Goal: Information Seeking & Learning: Learn about a topic

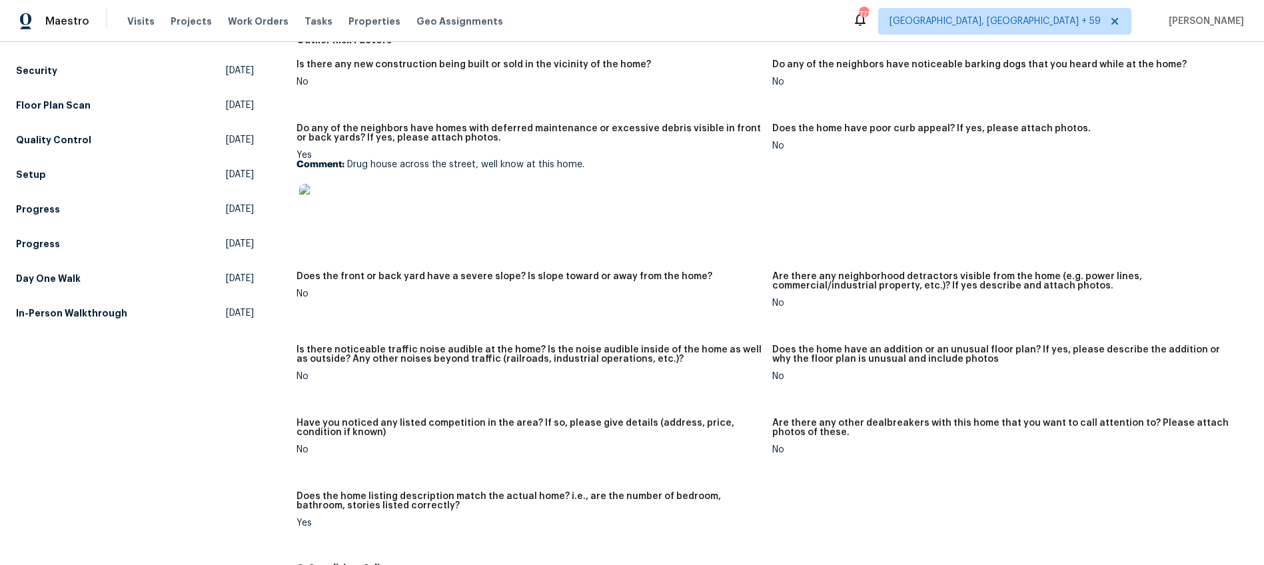
scroll to position [581, 0]
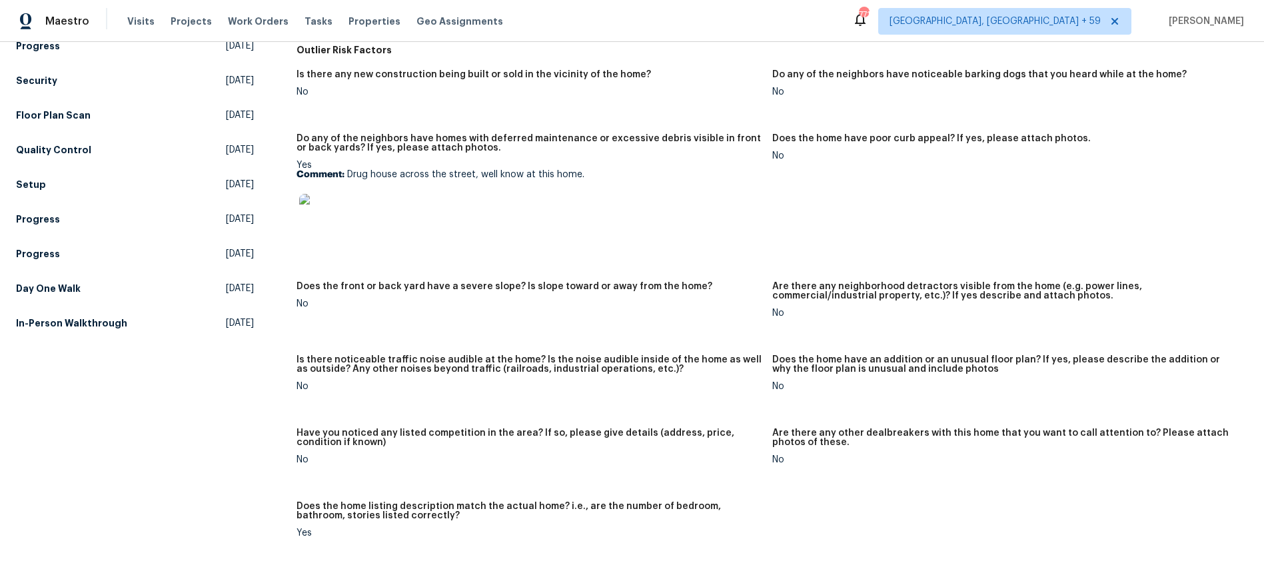
click at [325, 215] on img at bounding box center [320, 215] width 43 height 43
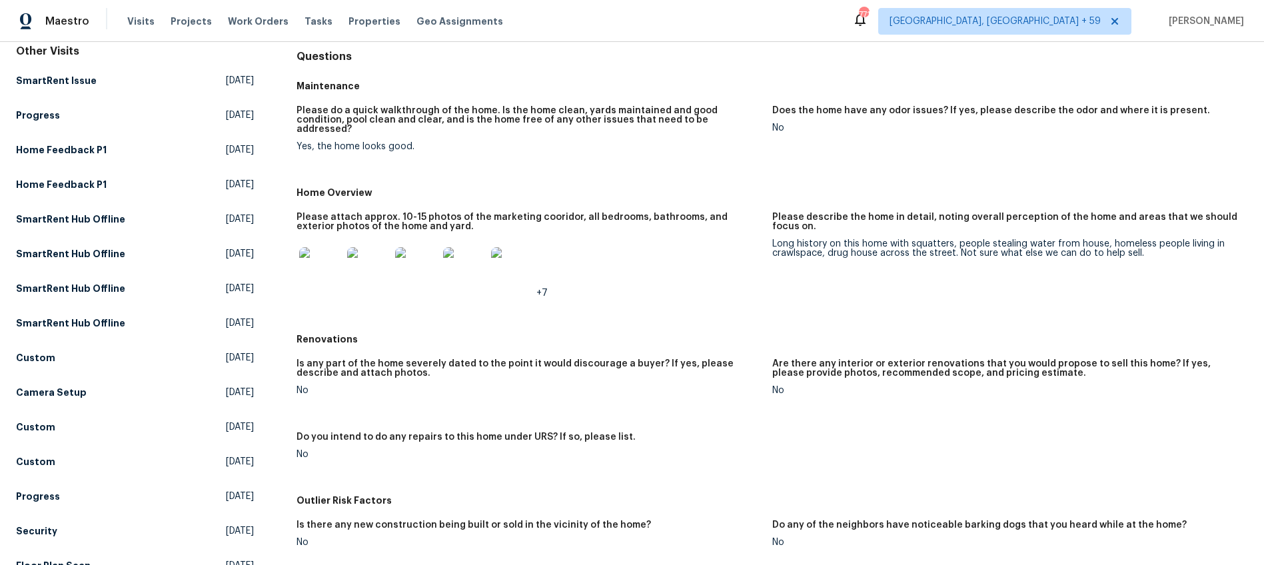
scroll to position [0, 0]
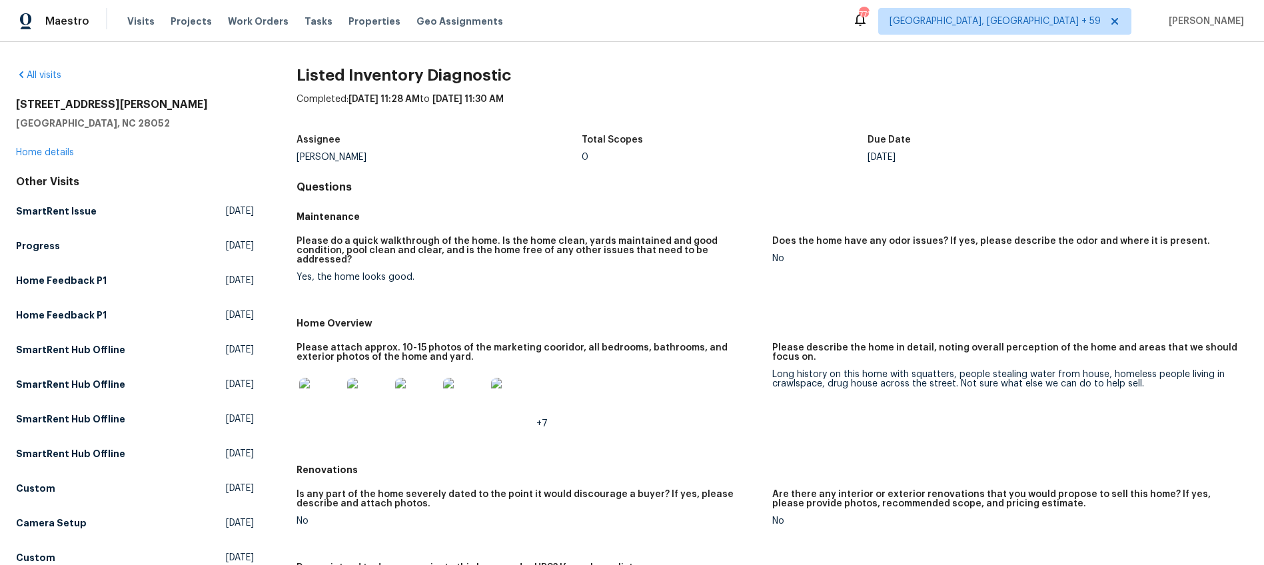
click at [71, 107] on h2 "1525 Vanderlip Dr" at bounding box center [135, 104] width 238 height 13
copy h2 "1525 Vanderlip Dr"
drag, startPoint x: 983, startPoint y: 346, endPoint x: 1069, endPoint y: 377, distance: 91.3
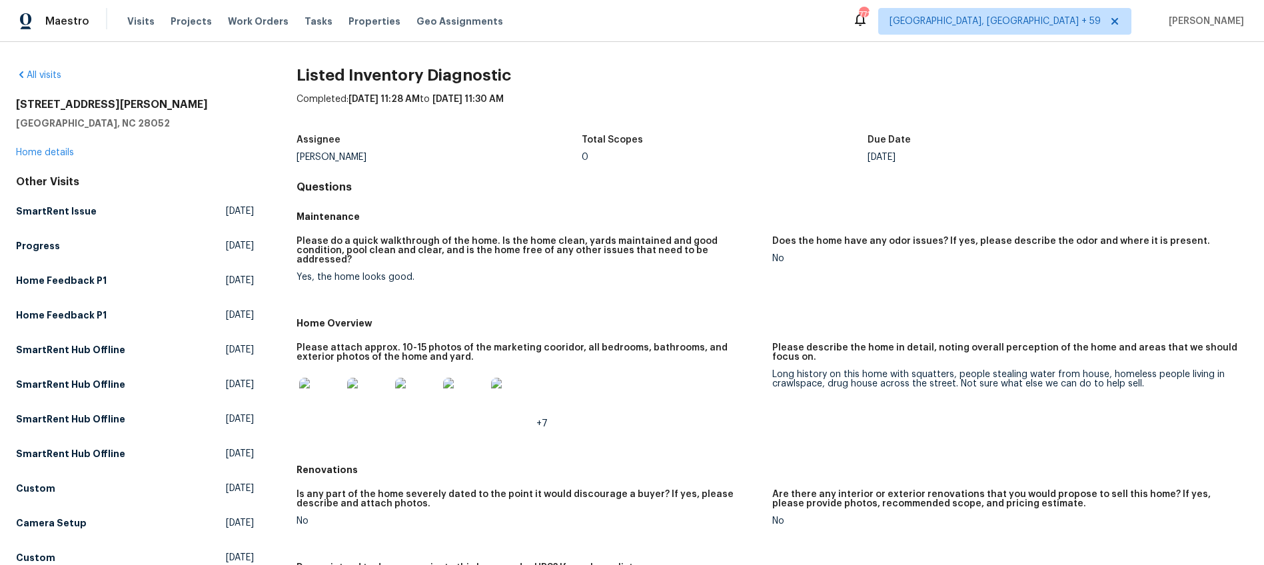
click at [984, 347] on h5 "Please describe the home in detail, noting overall perception of the home and a…" at bounding box center [1004, 352] width 465 height 19
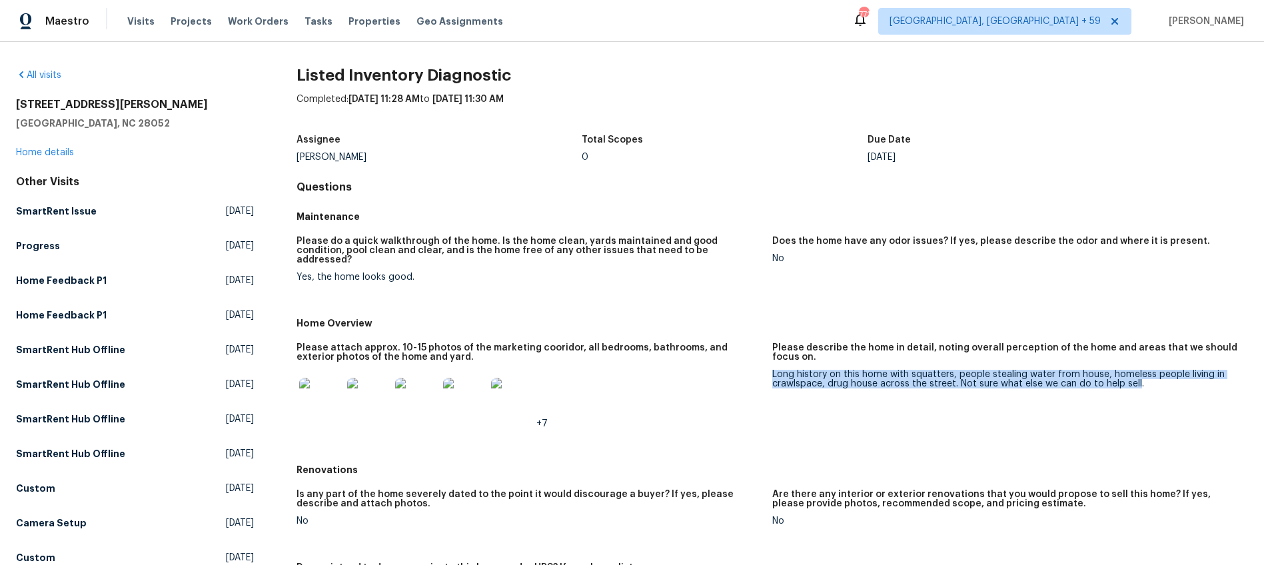
drag, startPoint x: 1135, startPoint y: 376, endPoint x: 774, endPoint y: 368, distance: 361.2
click at [774, 370] on div "Long history on this home with squatters, people stealing water from house, hom…" at bounding box center [1004, 379] width 465 height 19
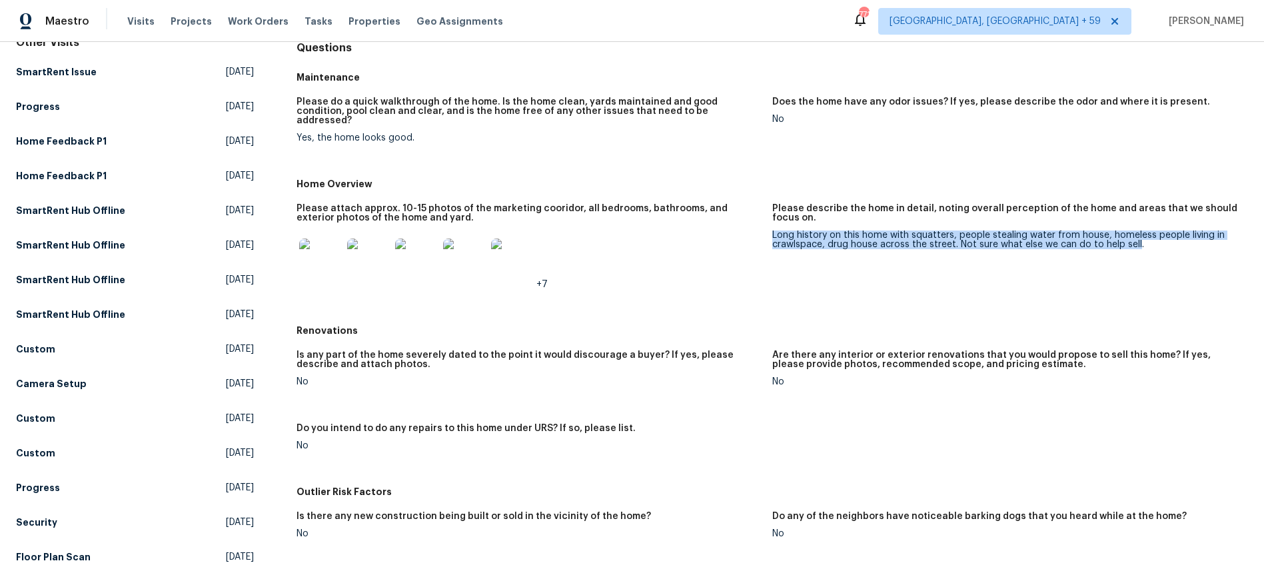
scroll to position [22, 0]
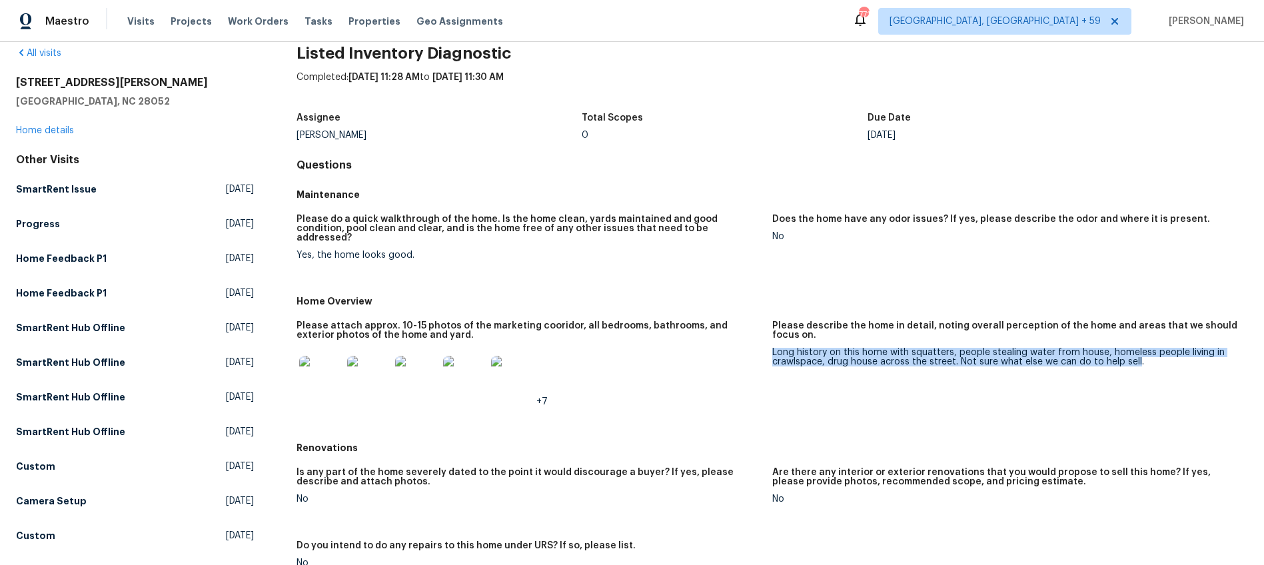
copy div "Long history on this home with squatters, people stealing water from house, hom…"
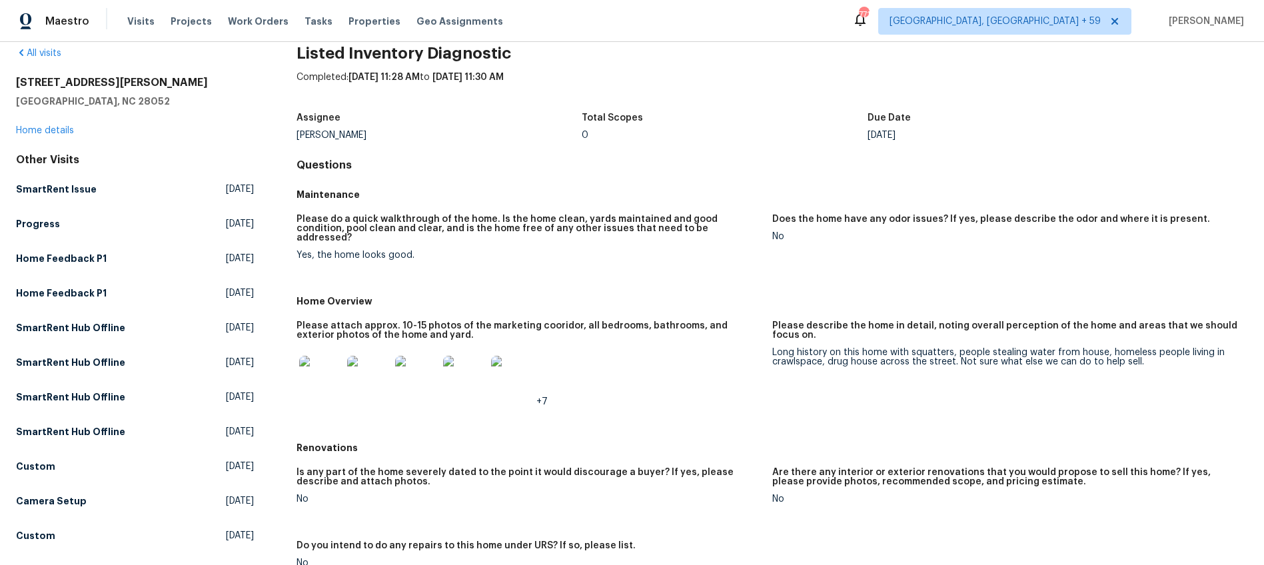
click at [424, 111] on div "Assignee Ryan Carder Total Scopes 0 Due Date Thu, Aug 07" at bounding box center [773, 126] width 952 height 43
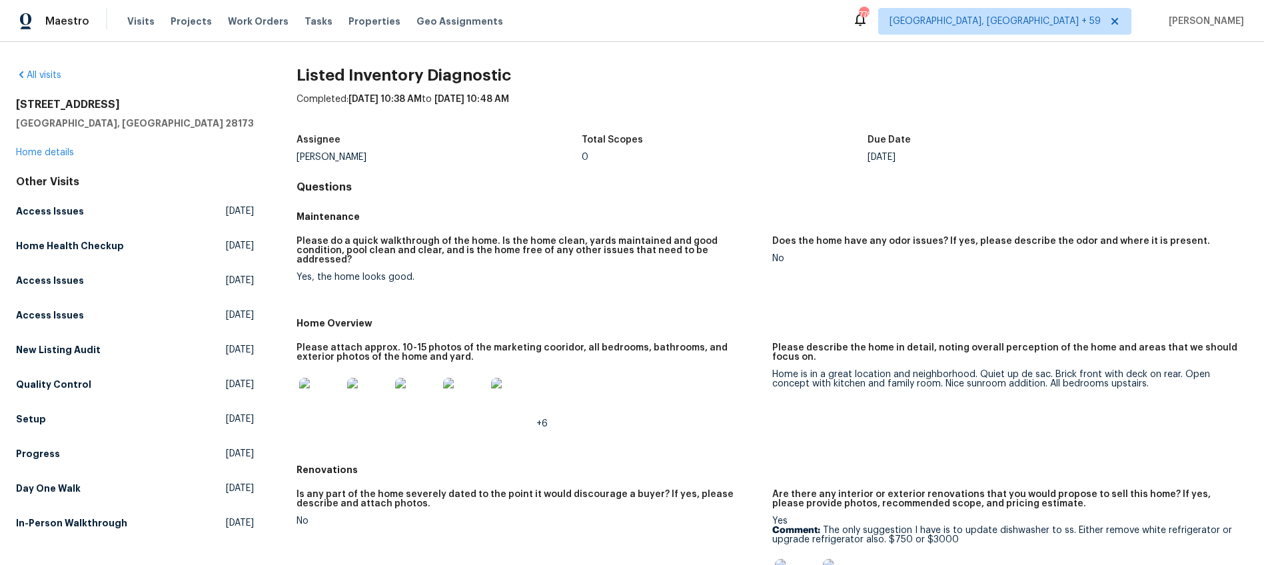
click at [90, 97] on div "All visits 8803 Sweetwater Pl Waxhaw, NC 28173 Home details Other Visits Access…" at bounding box center [135, 302] width 238 height 466
click at [93, 101] on h2 "8803 Sweetwater Pl" at bounding box center [135, 104] width 238 height 13
copy h2 "8803 Sweetwater Pl"
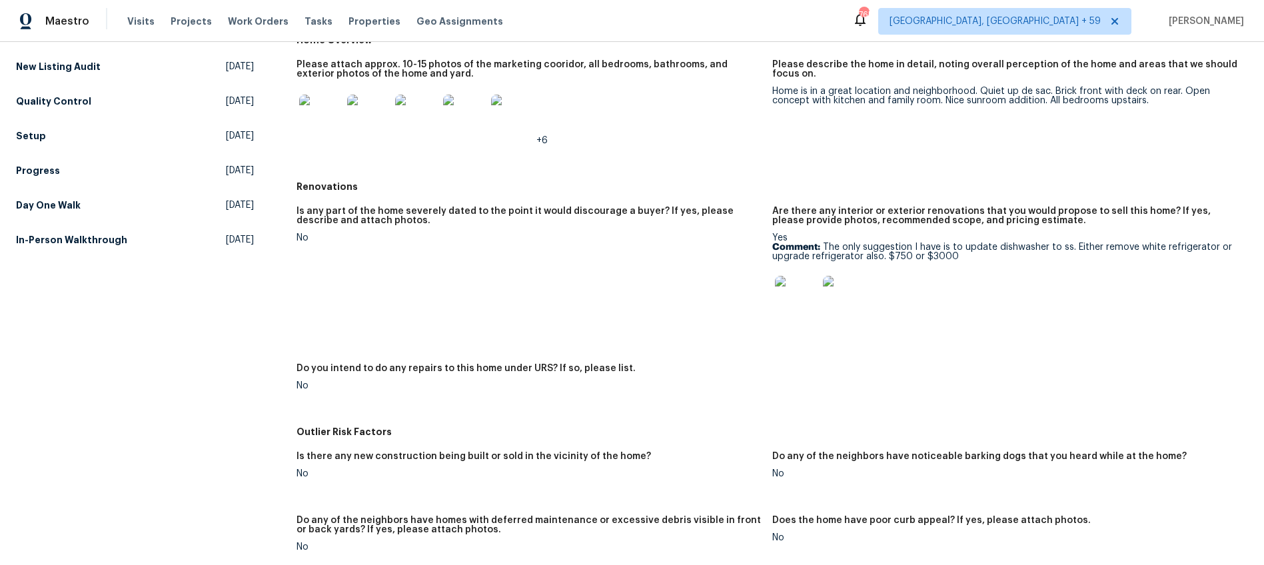
scroll to position [285, 0]
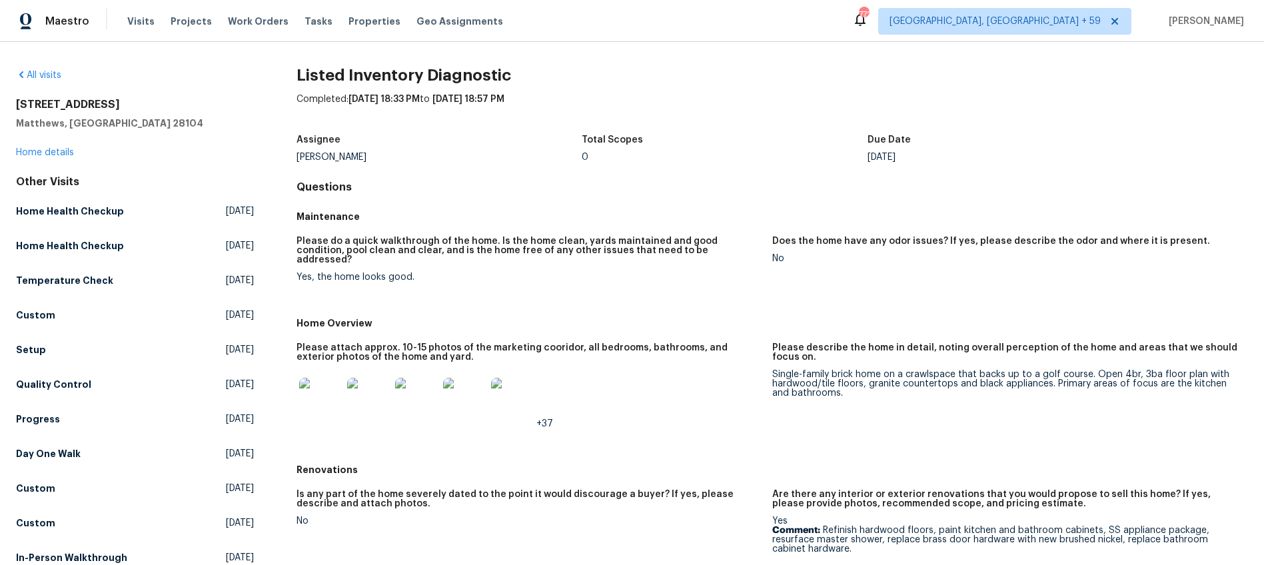
click at [85, 105] on h2 "5104 Shannamara Dr" at bounding box center [135, 104] width 238 height 13
copy h2 "5104 Shannamara Dr"
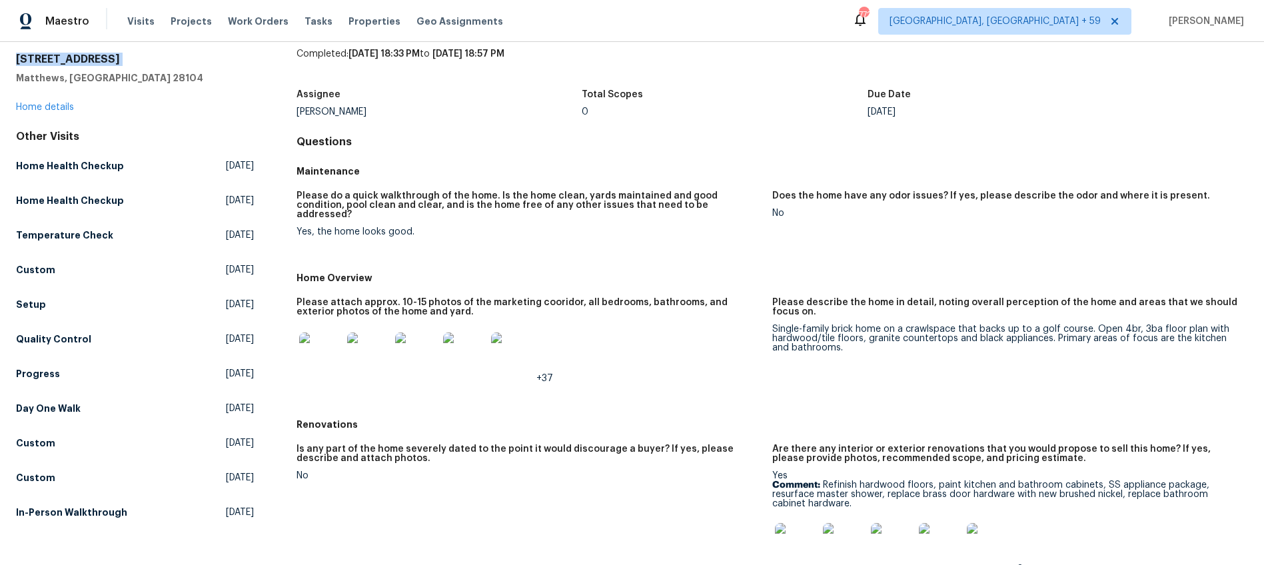
click at [321, 349] on img at bounding box center [320, 353] width 43 height 43
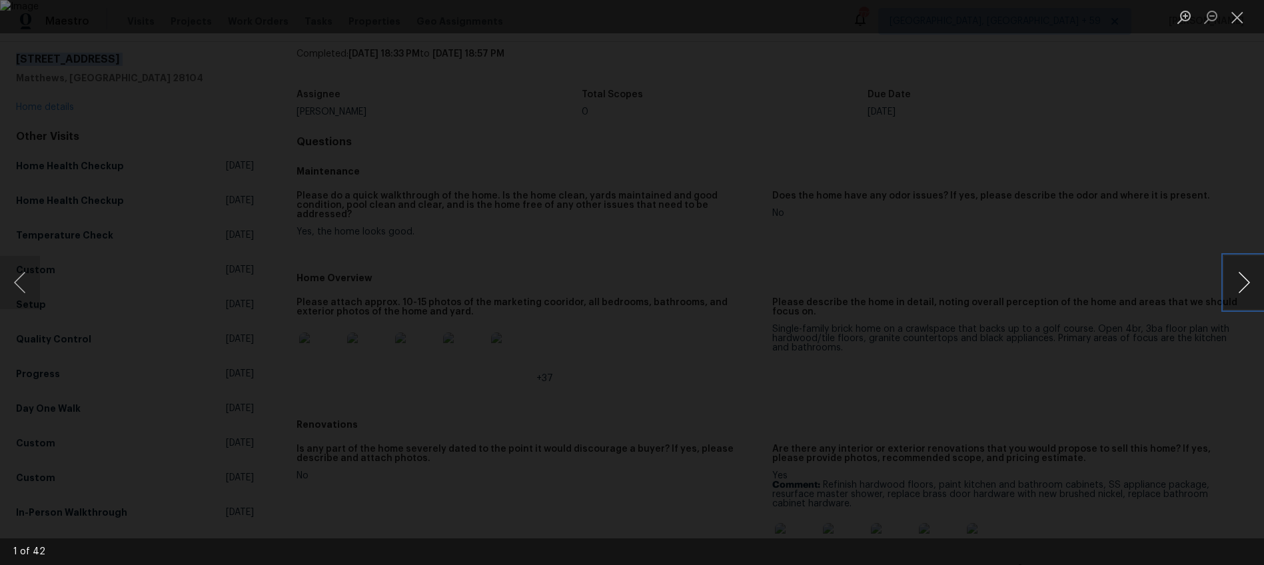
click at [1237, 287] on button "Next image" at bounding box center [1244, 282] width 40 height 53
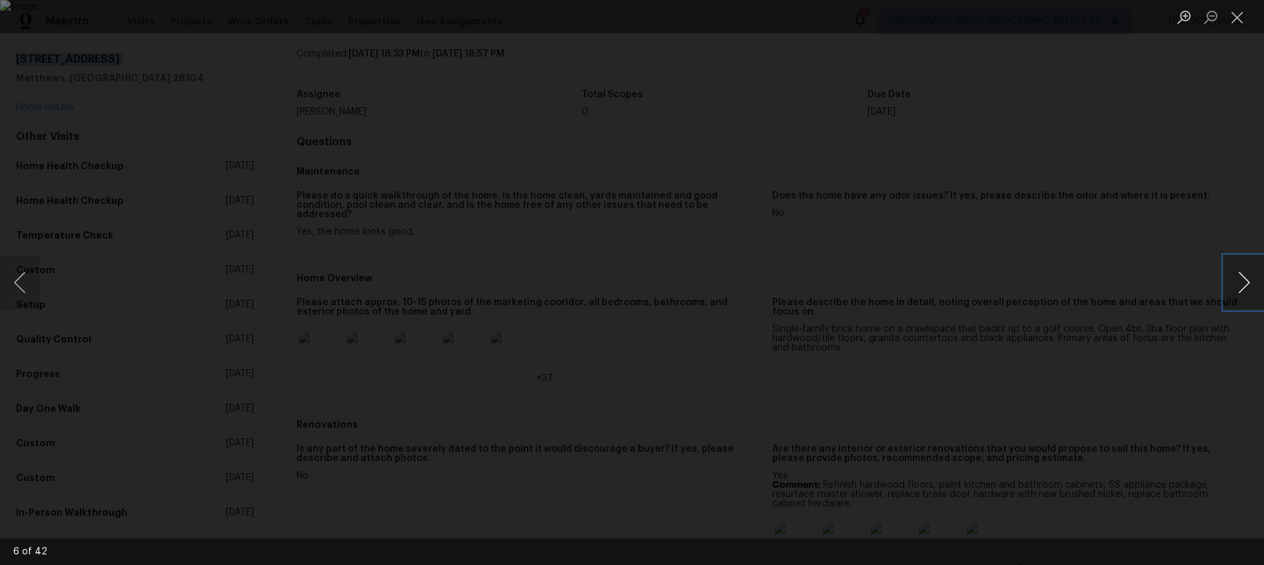
click at [1237, 287] on button "Next image" at bounding box center [1244, 282] width 40 height 53
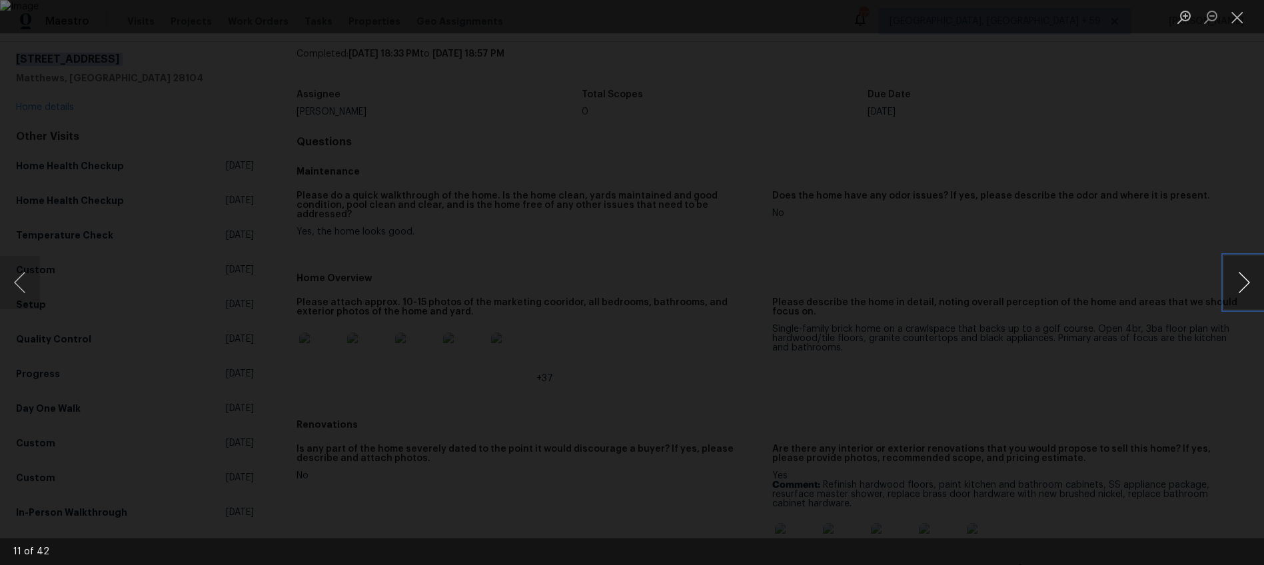
click at [1237, 287] on button "Next image" at bounding box center [1244, 282] width 40 height 53
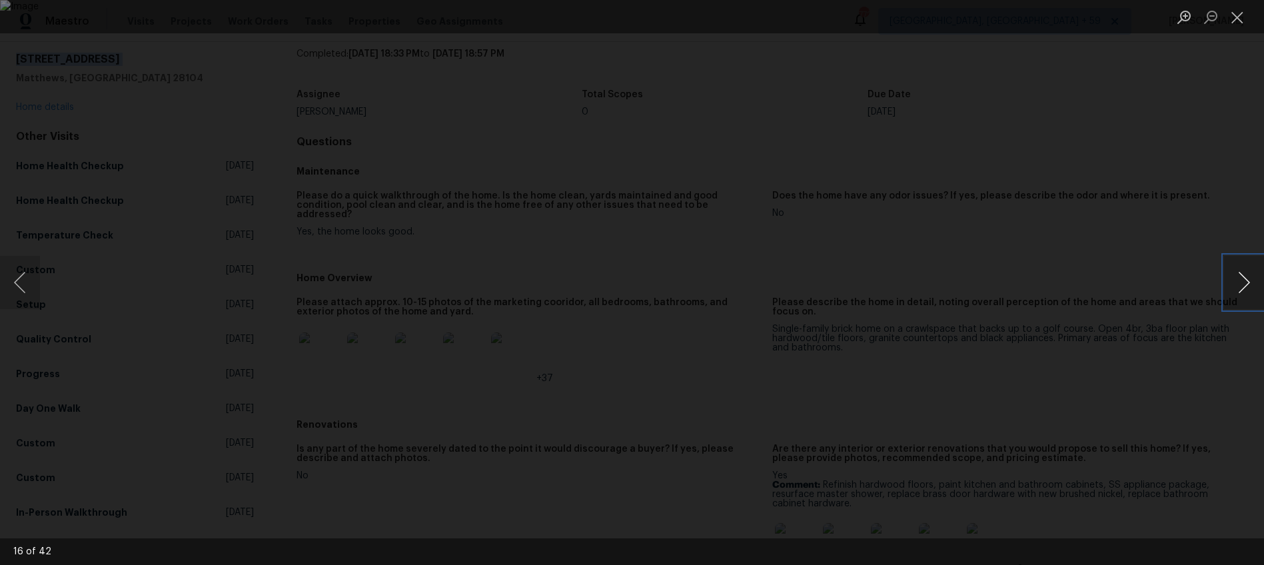
click at [1237, 287] on button "Next image" at bounding box center [1244, 282] width 40 height 53
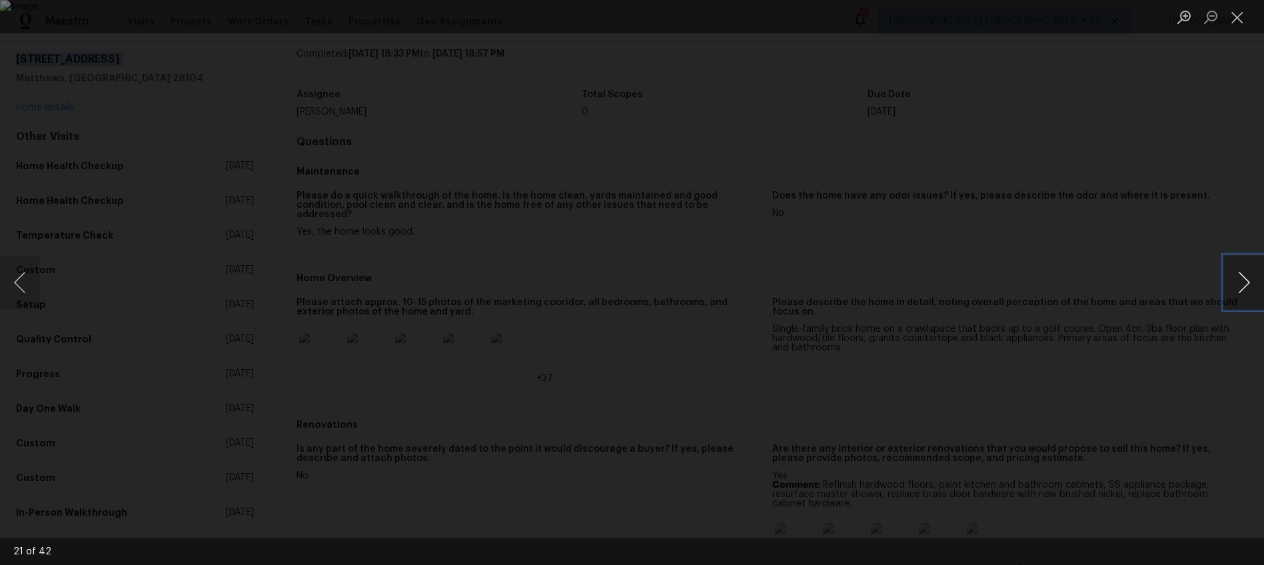
click at [1237, 287] on button "Next image" at bounding box center [1244, 282] width 40 height 53
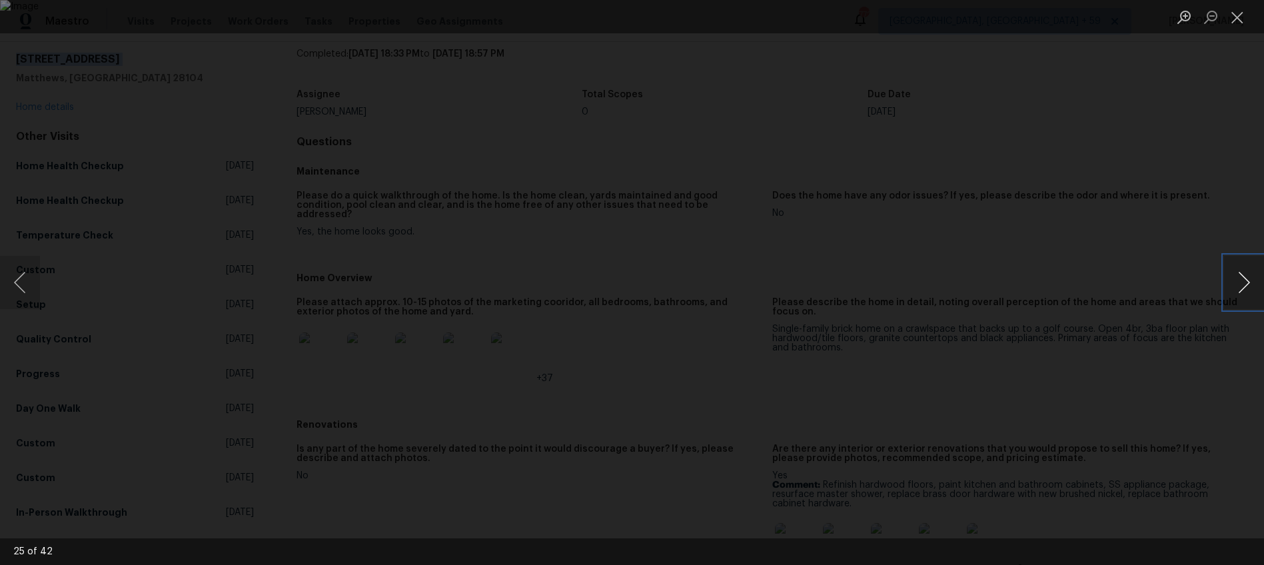
click at [1237, 287] on button "Next image" at bounding box center [1244, 282] width 40 height 53
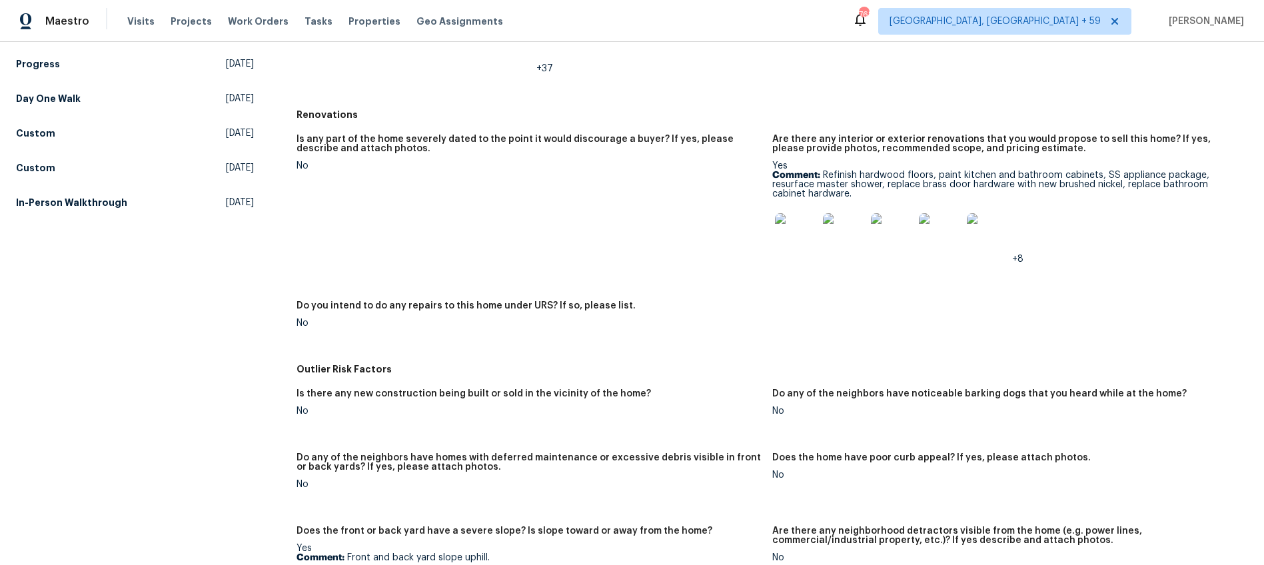
scroll to position [277, 0]
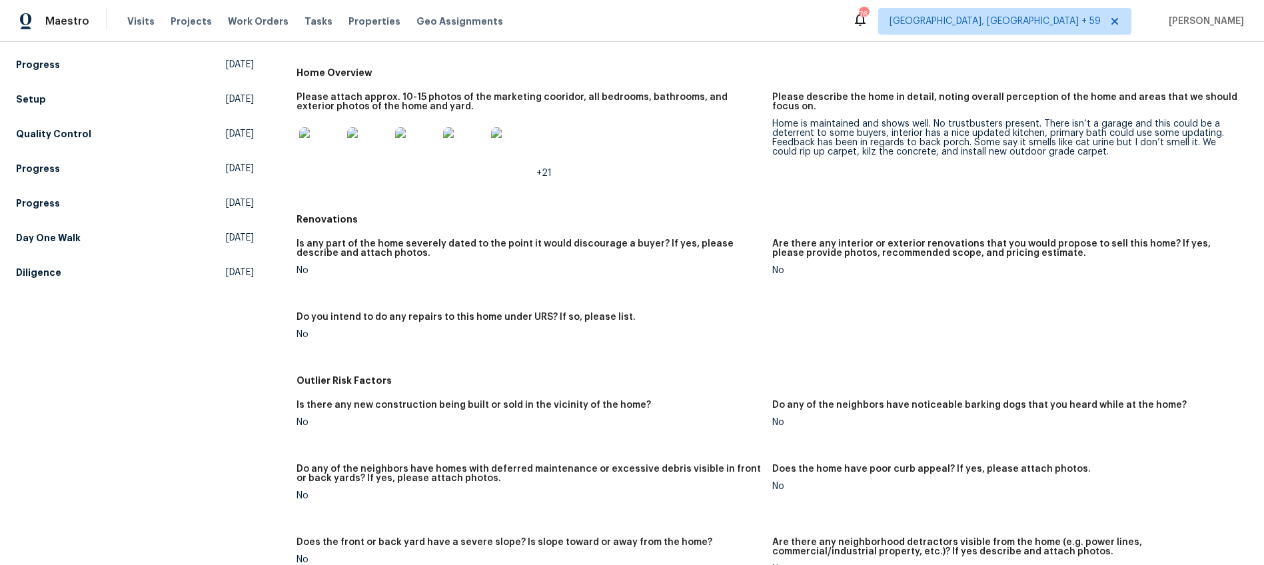
scroll to position [68, 0]
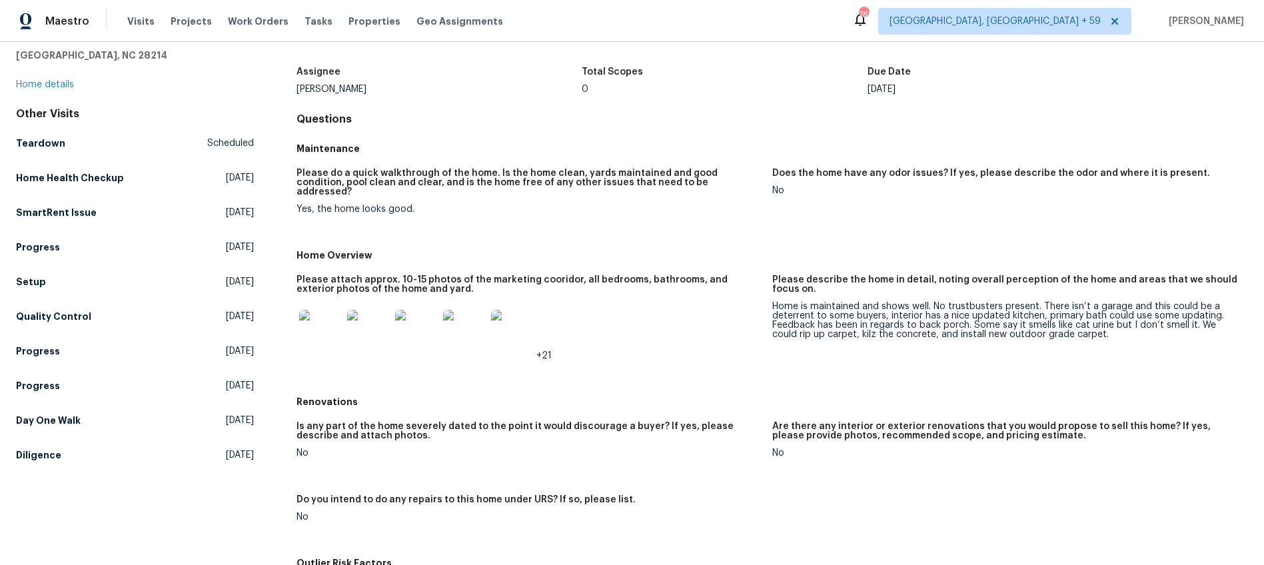
click at [328, 321] on img at bounding box center [320, 331] width 43 height 43
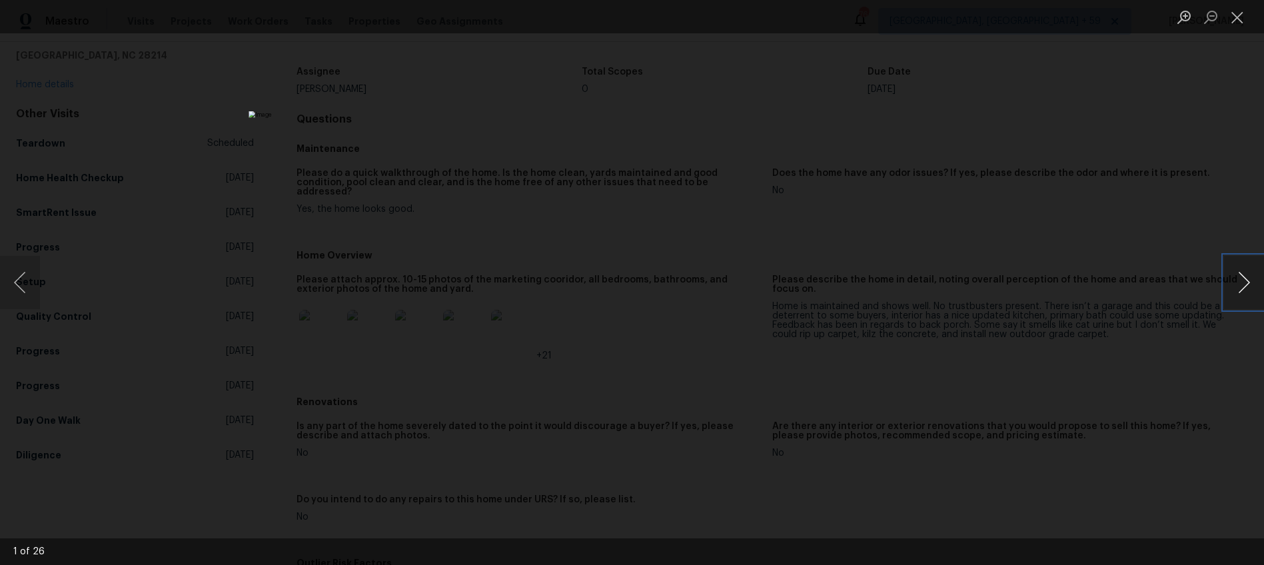
click at [1255, 279] on button "Next image" at bounding box center [1244, 282] width 40 height 53
click at [21, 277] on button "Previous image" at bounding box center [20, 282] width 40 height 53
click at [1245, 287] on button "Next image" at bounding box center [1244, 282] width 40 height 53
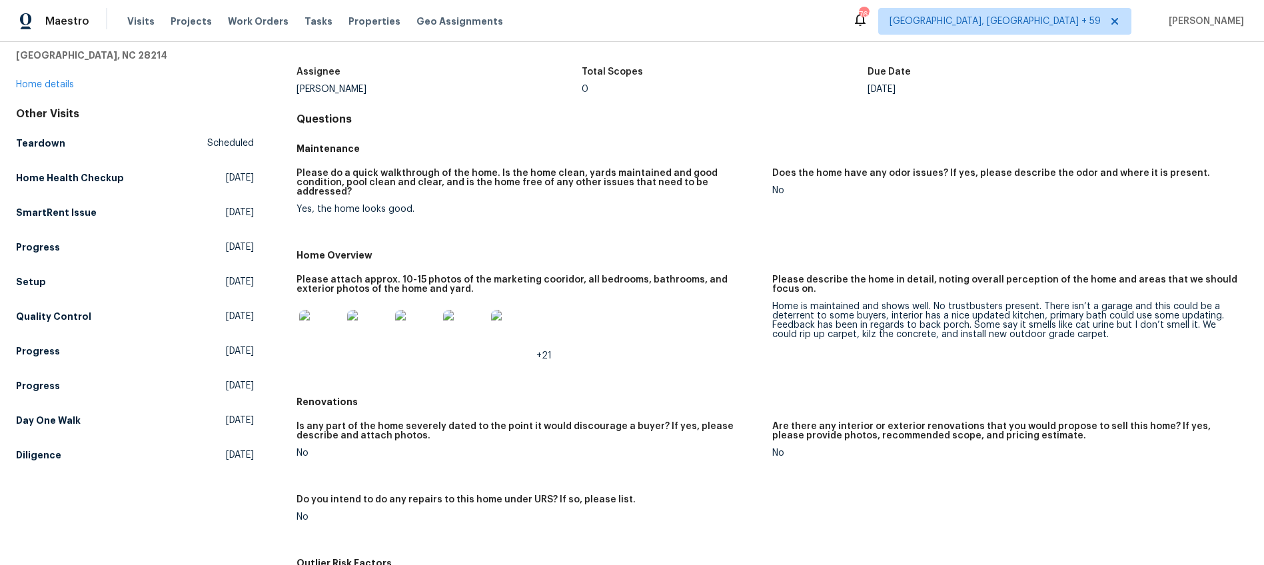
scroll to position [0, 0]
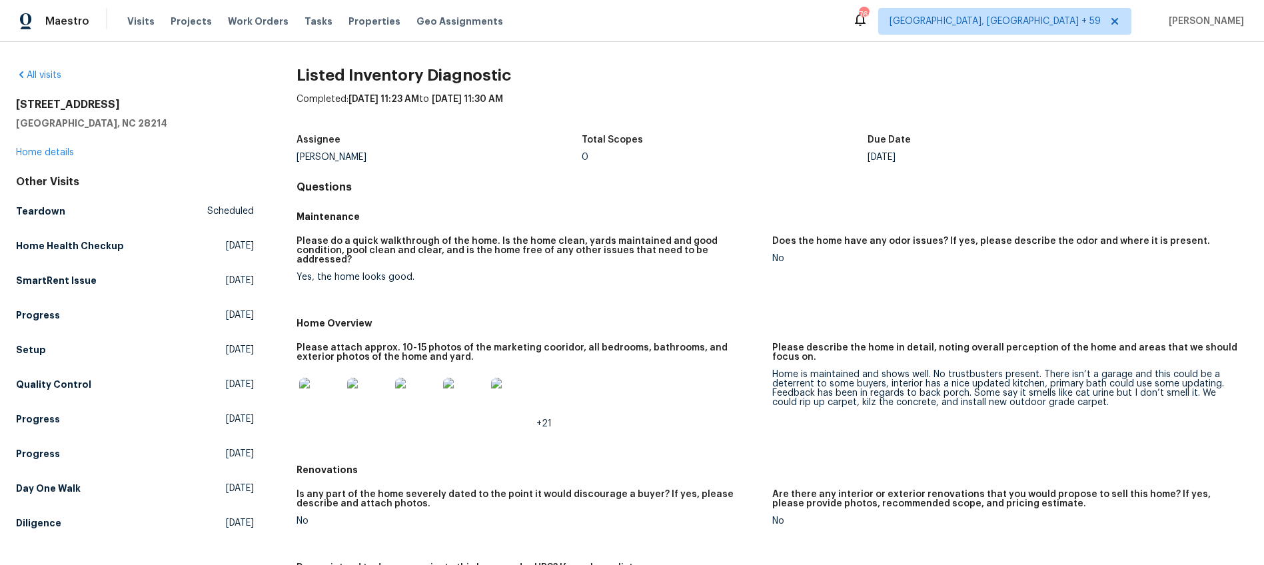
click at [93, 105] on h2 "1415 Newfound Hollow Dr" at bounding box center [135, 104] width 238 height 13
copy h2 "1415 Newfound Hollow Dr"
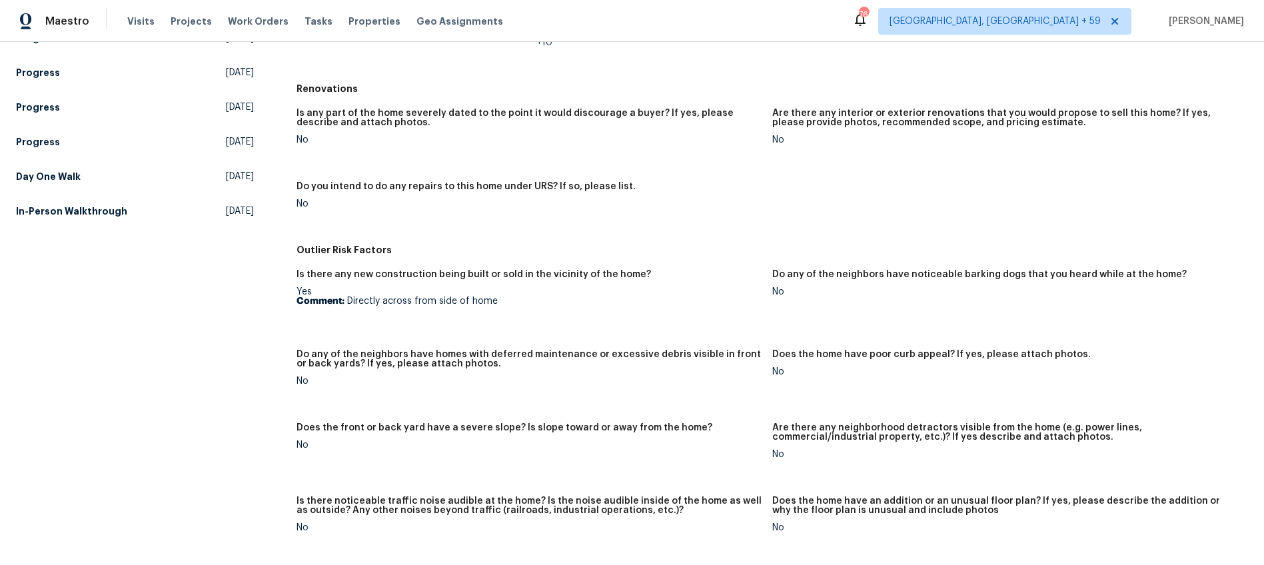
scroll to position [472, 0]
